Goal: Share content

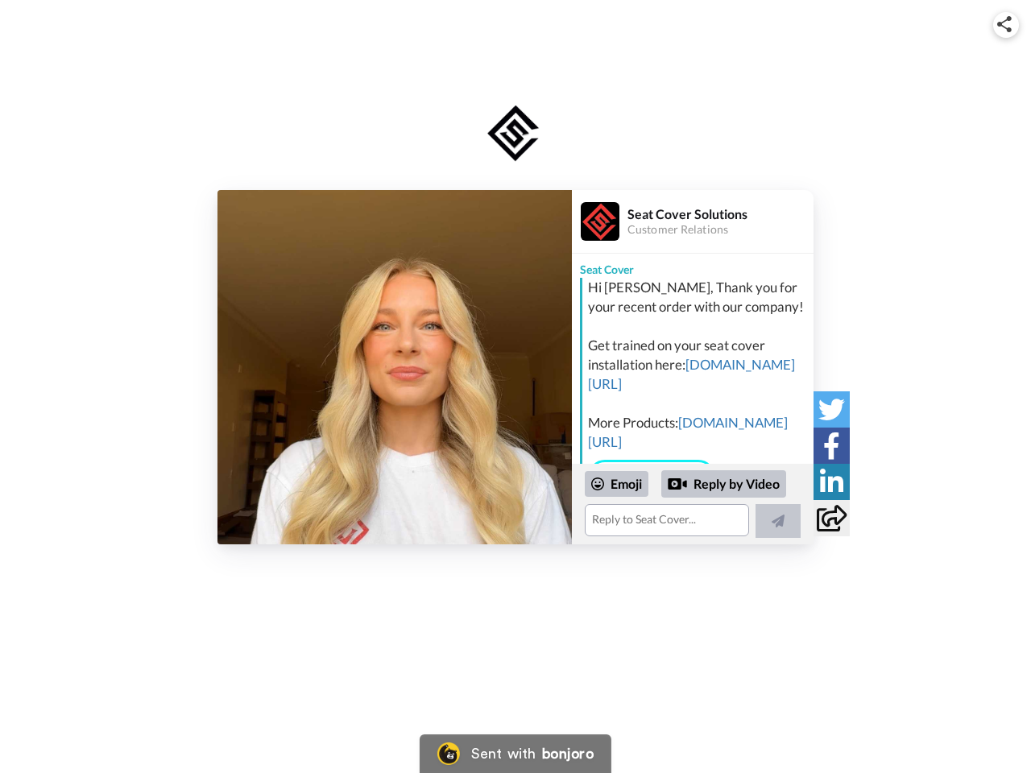
click at [1006, 24] on img at bounding box center [1004, 24] width 14 height 16
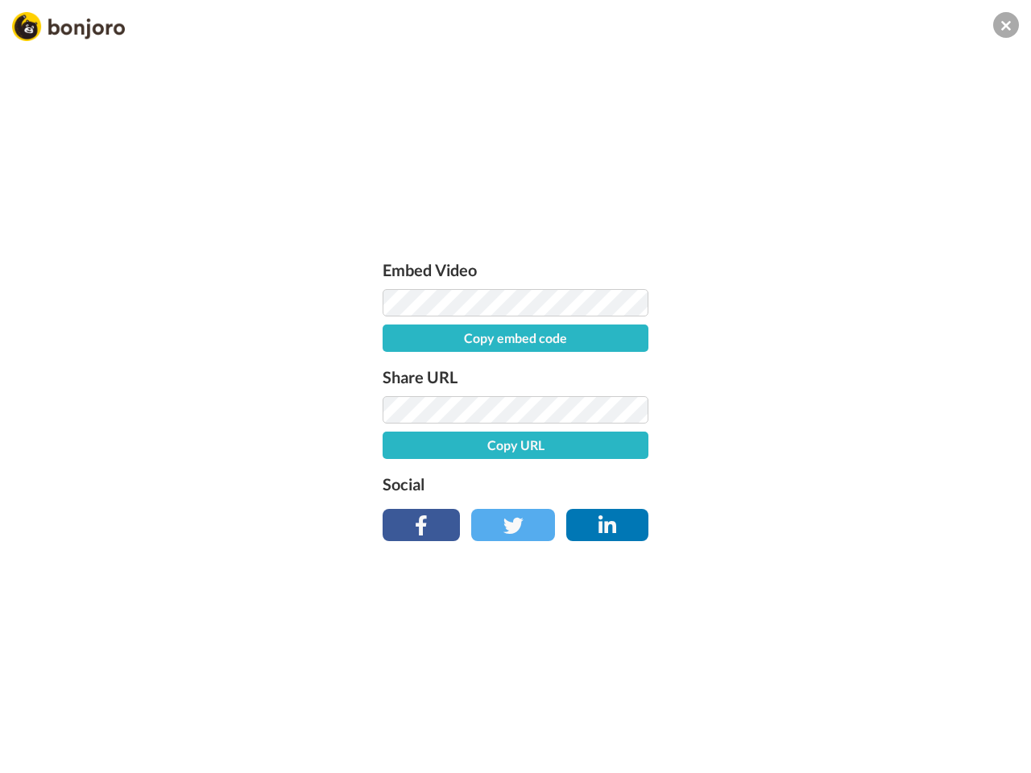
click at [395, 367] on label "Share URL" at bounding box center [515, 377] width 266 height 26
click at [693, 504] on div "Embed Video Copy embed code Share URL Copy URL Social" at bounding box center [515, 473] width 1031 height 773
click at [617, 484] on label "Social" at bounding box center [515, 484] width 266 height 26
click at [724, 484] on div "Embed Video Copy embed code Share URL Copy URL Social" at bounding box center [515, 473] width 1031 height 773
click at [778, 521] on div "Embed Video Copy embed code Share URL Copy URL Social" at bounding box center [515, 473] width 1031 height 773
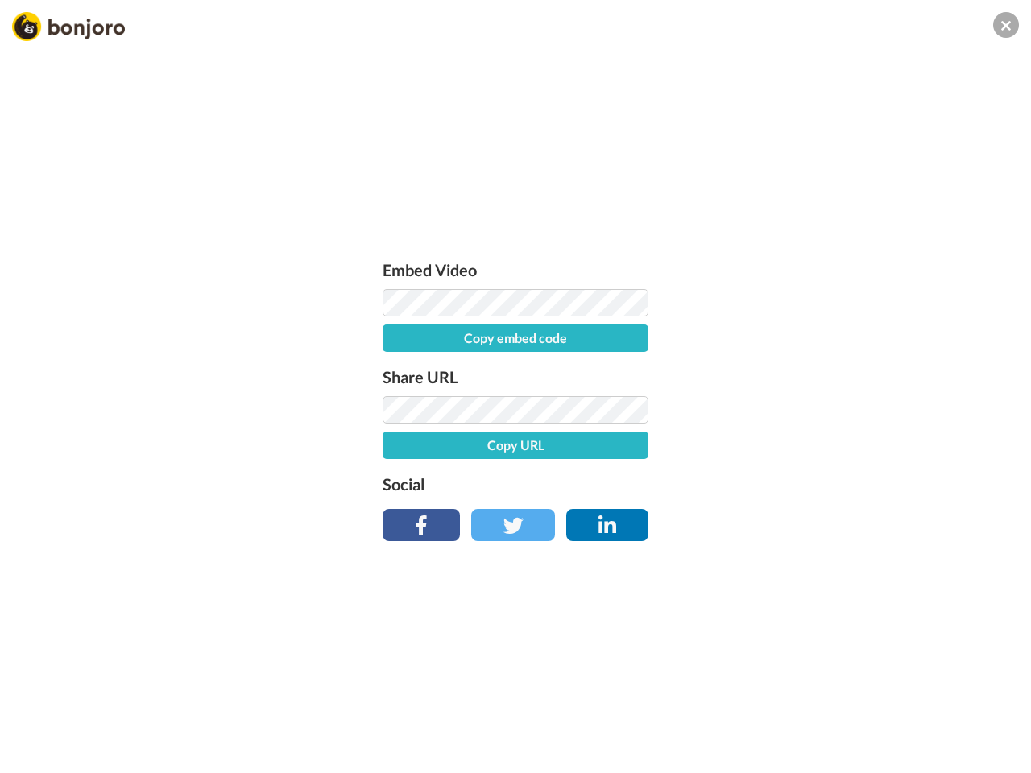
click at [831, 409] on div "Embed Video Copy embed code Share URL Copy URL Social" at bounding box center [515, 473] width 1031 height 773
click at [831, 445] on div "Embed Video Copy embed code Share URL Copy URL Social" at bounding box center [515, 473] width 1031 height 773
click at [831, 482] on div "Embed Video Copy embed code Share URL Copy URL Social" at bounding box center [515, 473] width 1031 height 773
click at [831, 518] on div "Embed Video Copy embed code Share URL Copy URL Social" at bounding box center [515, 473] width 1031 height 773
